Goal: Browse casually

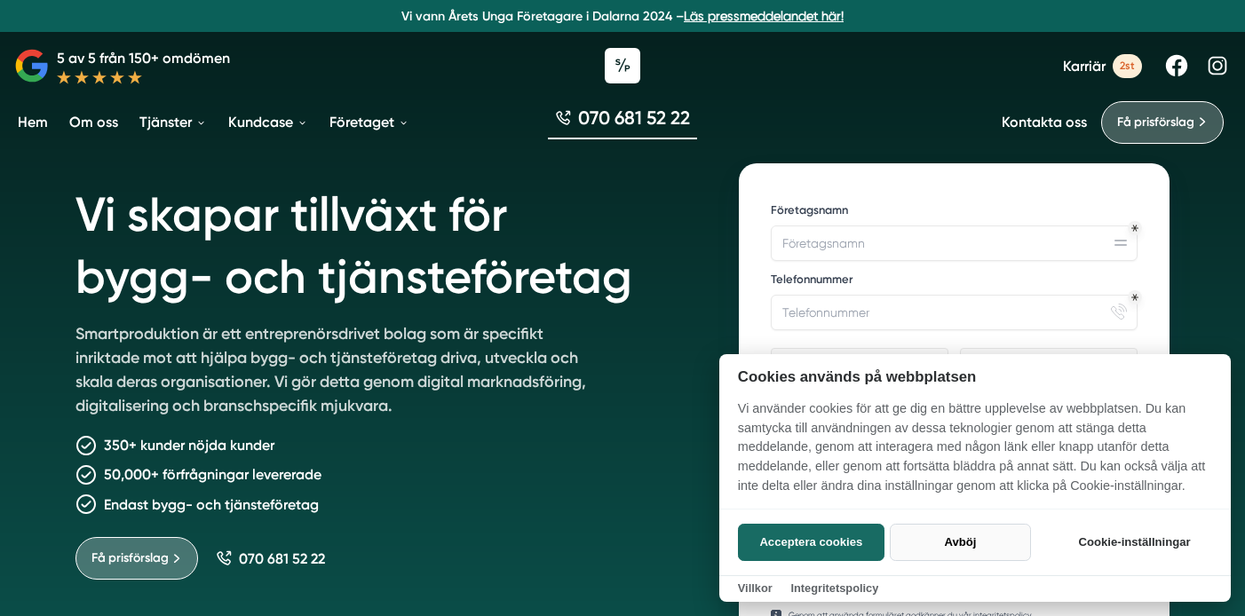
click at [960, 538] on button "Avböj" at bounding box center [960, 542] width 141 height 37
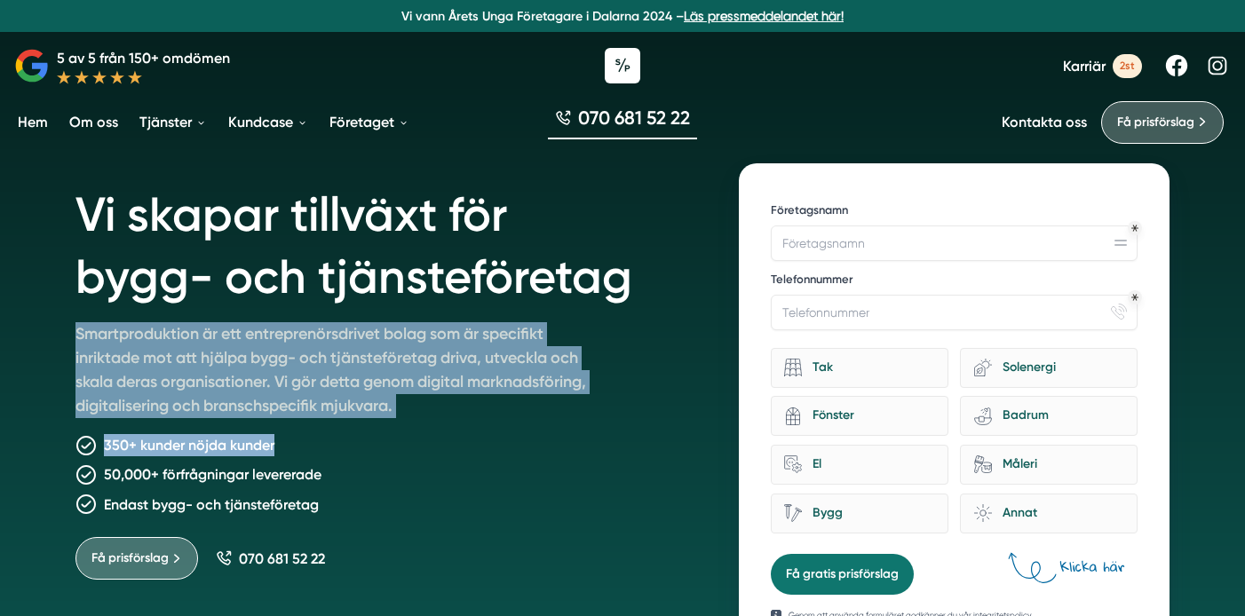
drag, startPoint x: 258, startPoint y: 321, endPoint x: 460, endPoint y: 435, distance: 231.4
click at [460, 435] on div "Vi skapar tillväxt för bygg- och tjänsteföretag Smartproduktion är ett entrepre…" at bounding box center [385, 408] width 621 height 490
click at [460, 435] on div "350+ kunder nöjda kunder" at bounding box center [385, 445] width 621 height 22
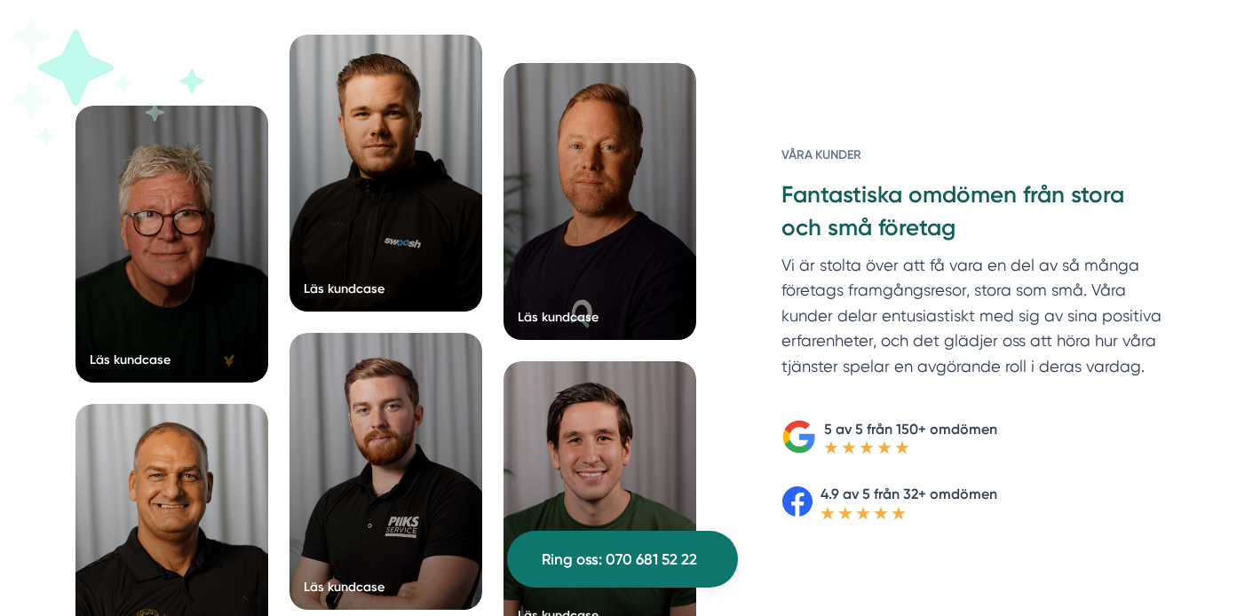
scroll to position [2757, 0]
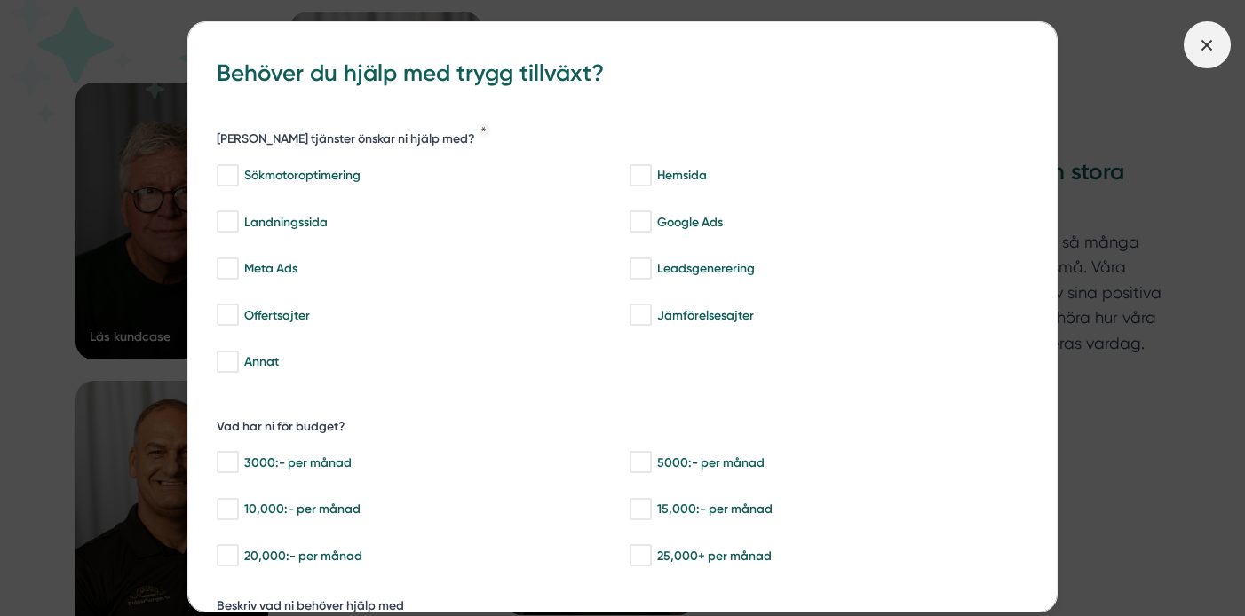
click at [1200, 52] on icon at bounding box center [1207, 46] width 20 height 20
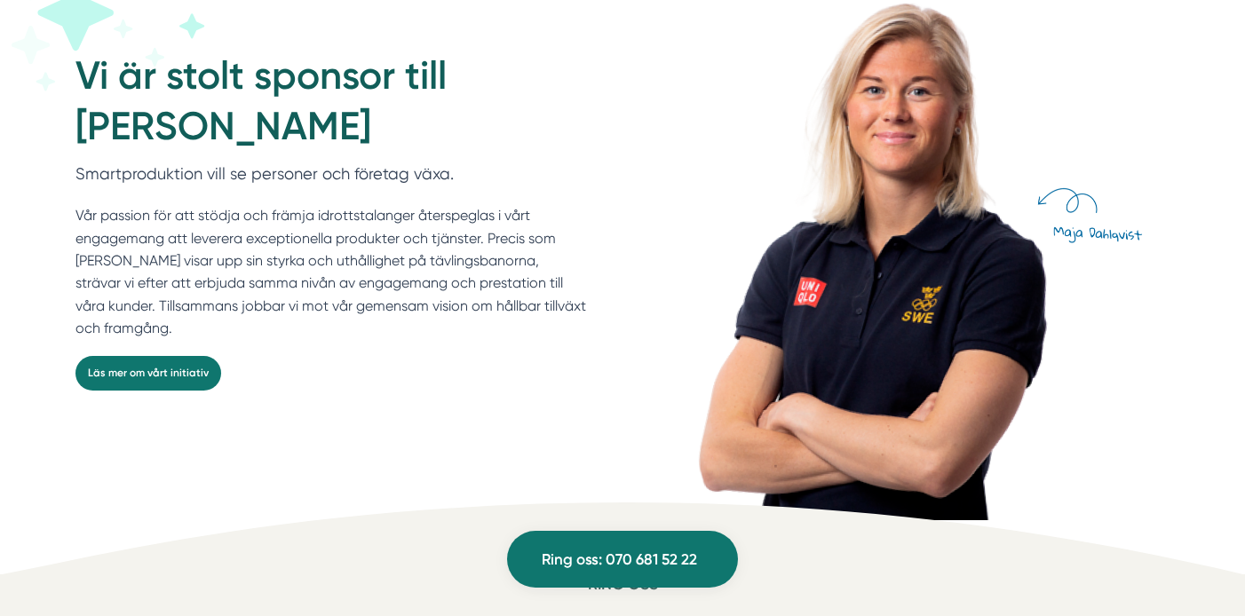
scroll to position [4809, 0]
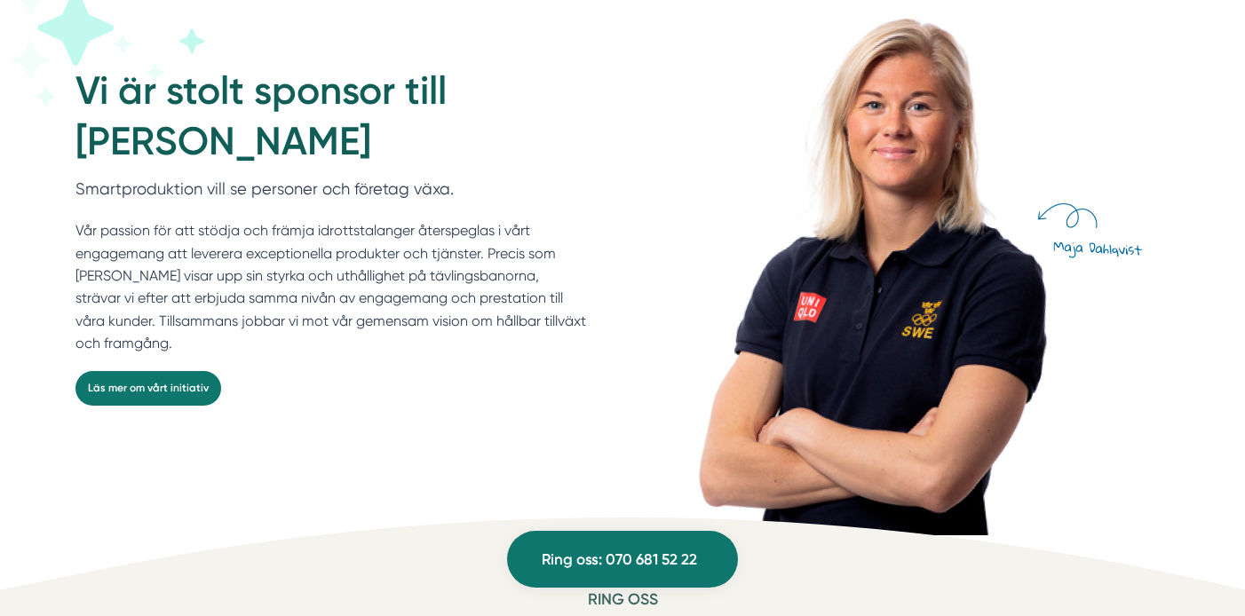
drag, startPoint x: 174, startPoint y: 213, endPoint x: 317, endPoint y: 336, distance: 188.3
click at [317, 336] on div "Smartproduktion vill se personer och företag växa. Vår passion för att stödja o…" at bounding box center [331, 274] width 512 height 194
click at [317, 336] on p "Vår passion för att stödja och främja idrottstalanger återspeglas i vårt engage…" at bounding box center [331, 286] width 512 height 135
